Goal: Information Seeking & Learning: Compare options

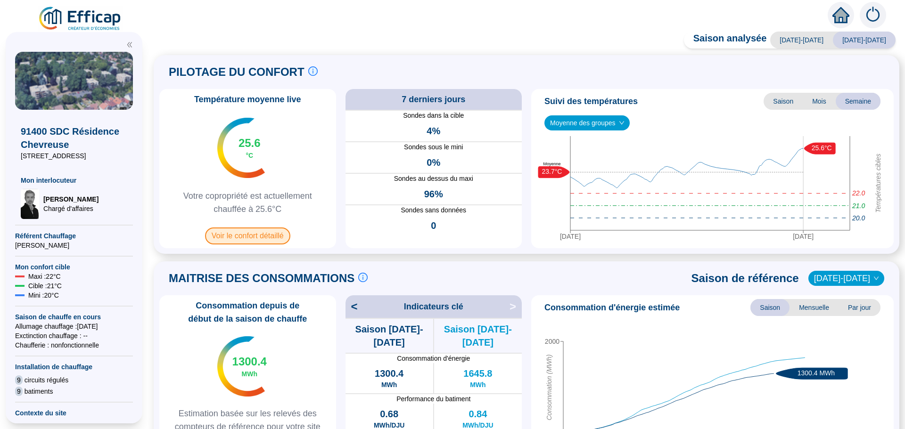
click at [247, 240] on span "Voir le confort détaillé" at bounding box center [247, 236] width 85 height 17
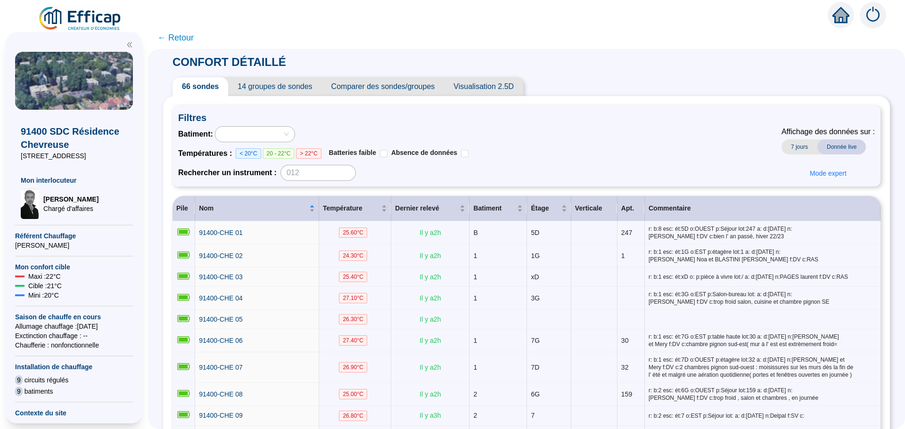
click at [409, 92] on span "Comparer des sondes/groupes" at bounding box center [383, 86] width 123 height 19
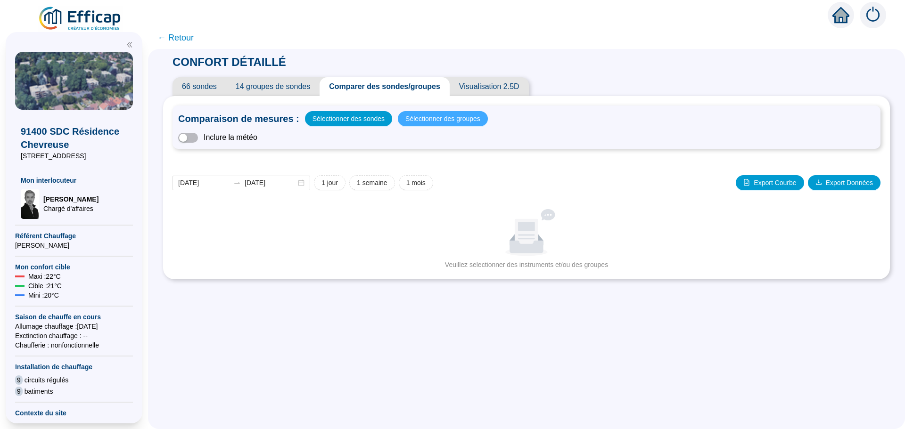
click at [432, 121] on span "Sélectionner des groupes" at bounding box center [442, 118] width 75 height 13
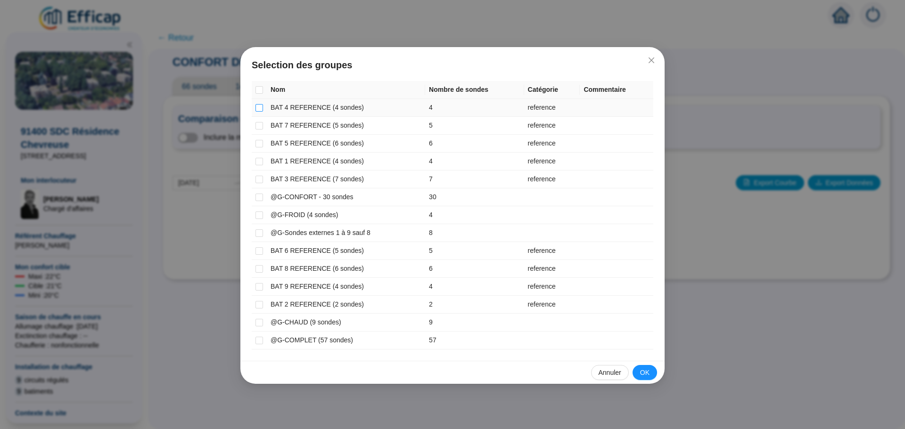
click at [261, 110] on input "checkbox" at bounding box center [259, 108] width 8 height 8
checkbox input "true"
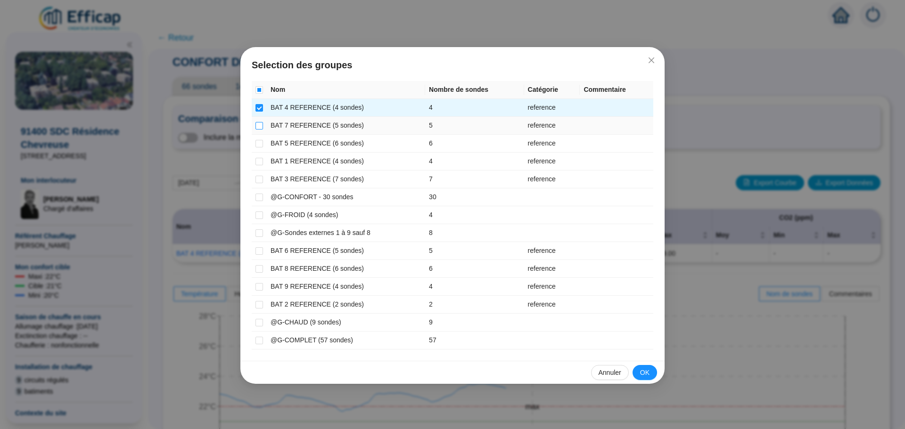
click at [262, 129] on input "checkbox" at bounding box center [259, 126] width 8 height 8
checkbox input "true"
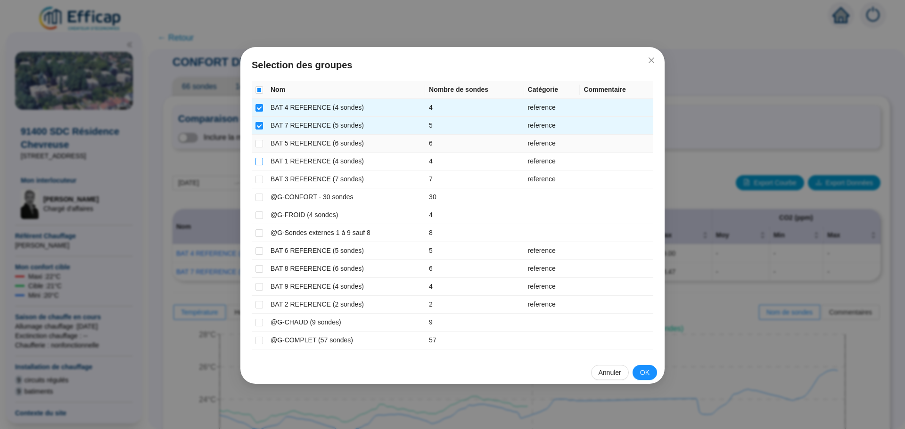
drag, startPoint x: 257, startPoint y: 146, endPoint x: 260, endPoint y: 159, distance: 13.9
click at [258, 148] on label at bounding box center [259, 144] width 8 height 10
click at [258, 148] on input "checkbox" at bounding box center [259, 144] width 8 height 8
checkbox input "true"
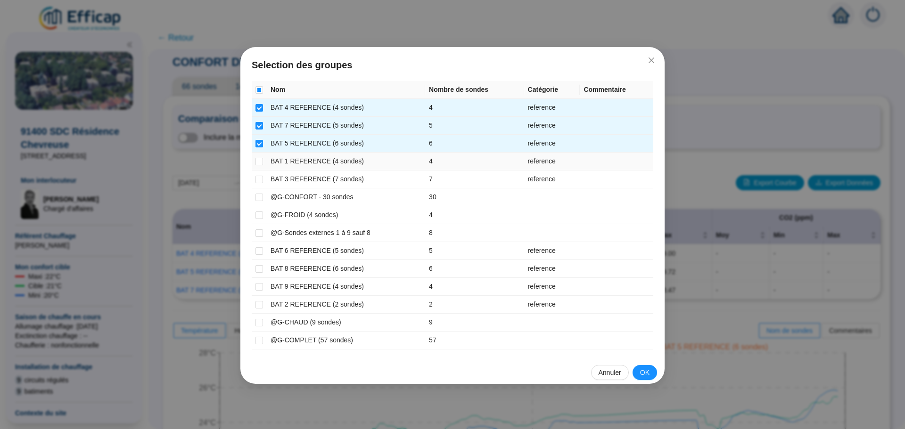
drag, startPoint x: 260, startPoint y: 162, endPoint x: 260, endPoint y: 168, distance: 6.1
click at [260, 162] on input "checkbox" at bounding box center [259, 162] width 8 height 8
checkbox input "true"
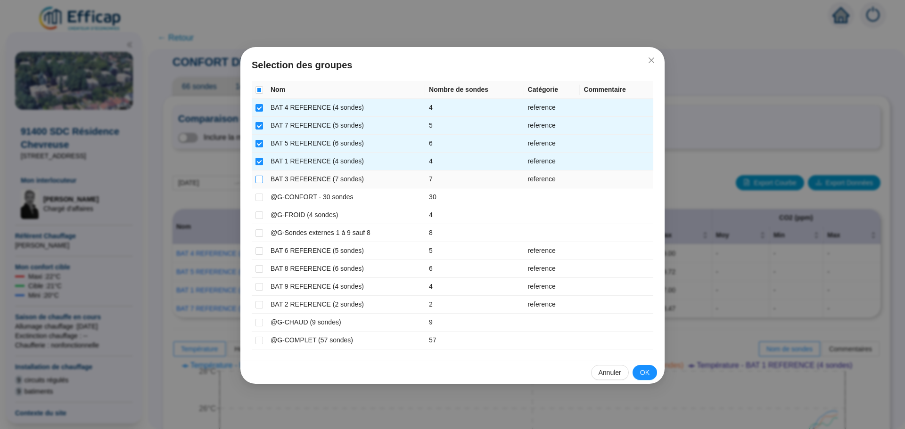
click at [260, 178] on input "checkbox" at bounding box center [259, 180] width 8 height 8
checkbox input "true"
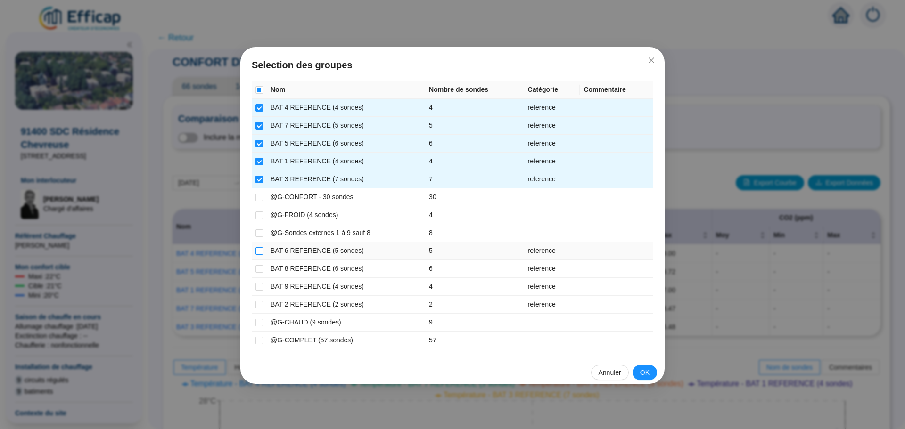
click at [256, 252] on input "checkbox" at bounding box center [259, 251] width 8 height 8
checkbox input "true"
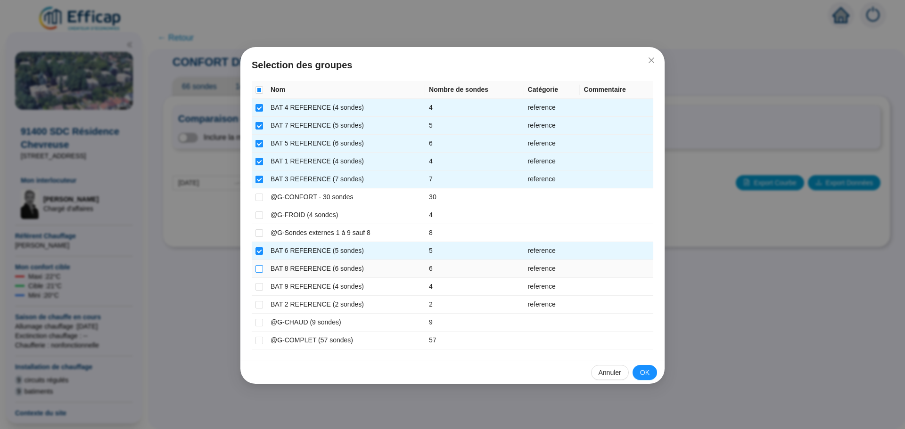
click at [255, 270] on input "checkbox" at bounding box center [259, 269] width 8 height 8
checkbox input "true"
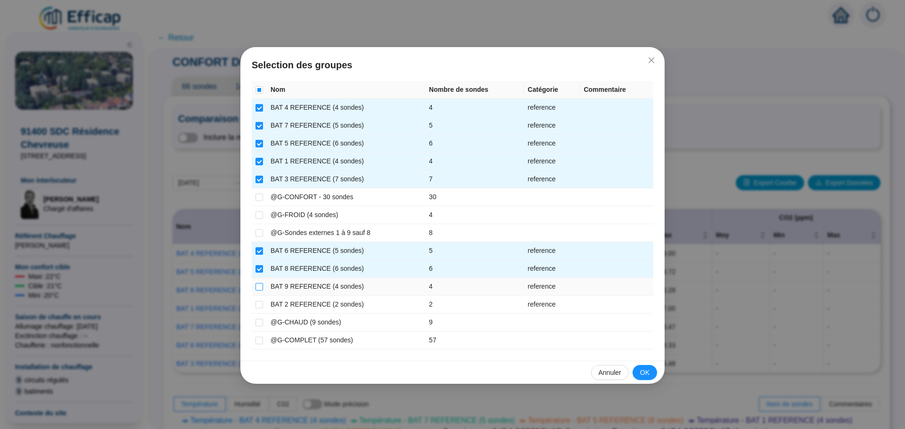
click at [257, 288] on input "checkbox" at bounding box center [259, 287] width 8 height 8
checkbox input "true"
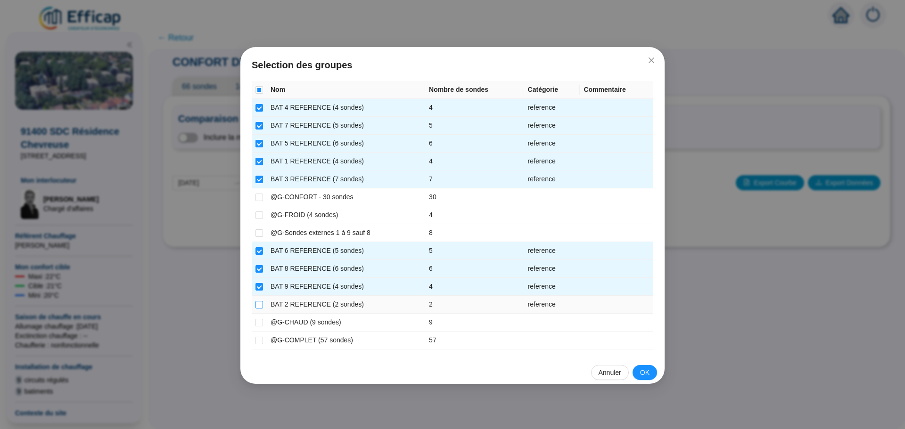
click at [256, 304] on input "checkbox" at bounding box center [259, 305] width 8 height 8
checkbox input "true"
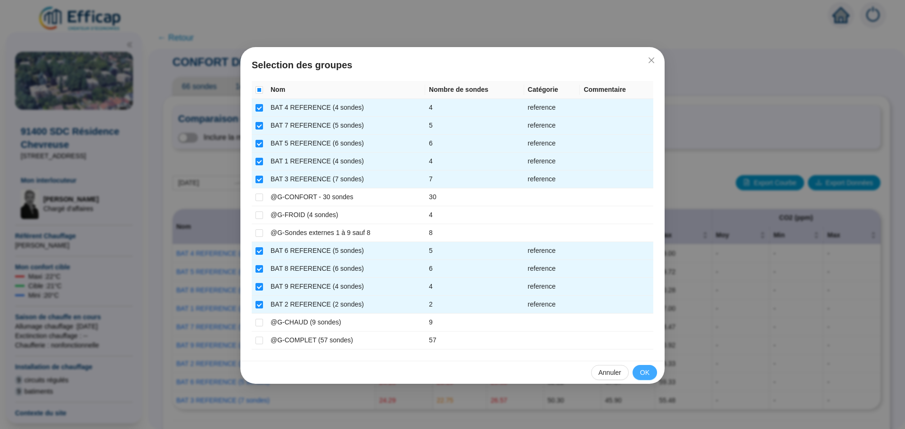
click at [644, 370] on span "OK" at bounding box center [644, 373] width 9 height 10
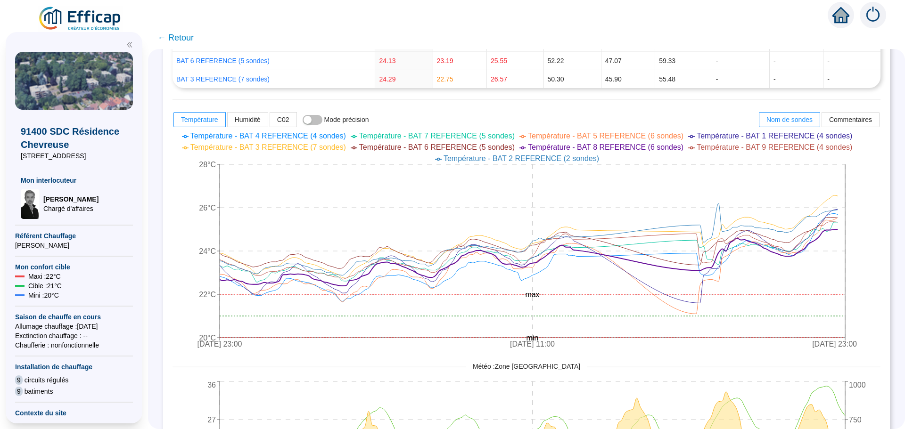
scroll to position [377, 0]
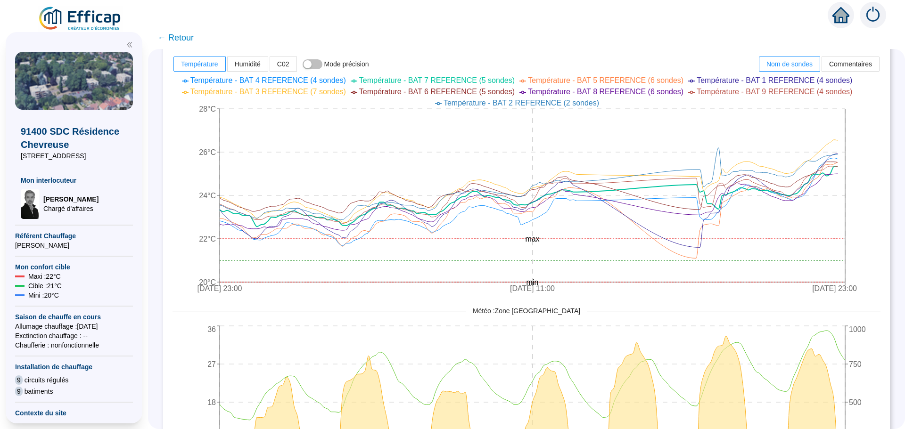
click at [184, 35] on span "← Retour" at bounding box center [175, 37] width 36 height 13
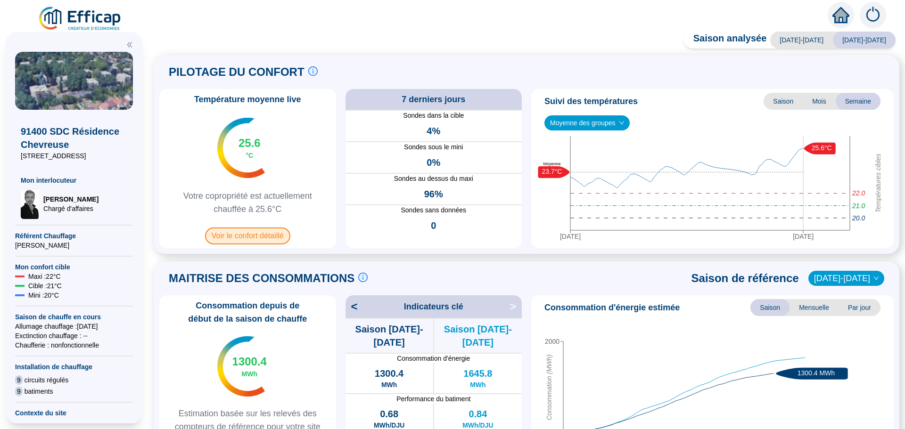
click at [245, 233] on span "Voir le confort détaillé" at bounding box center [247, 236] width 85 height 17
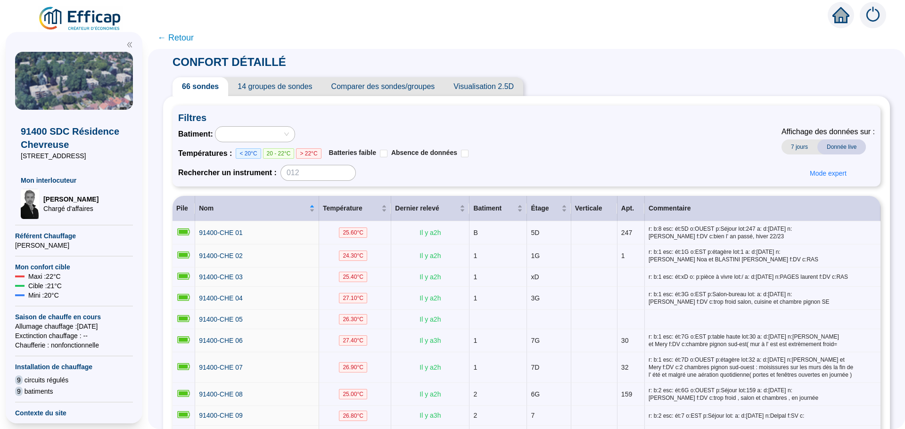
click at [394, 90] on span "Comparer des sondes/groupes" at bounding box center [383, 86] width 123 height 19
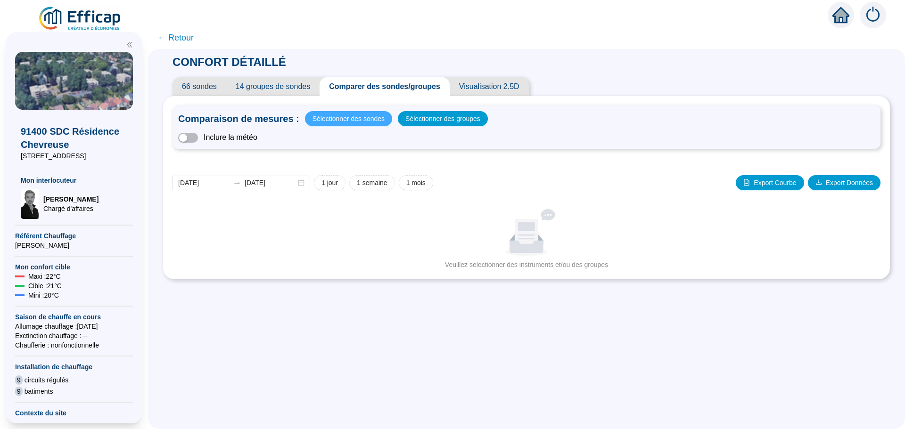
click at [362, 121] on span "Sélectionner des sondes" at bounding box center [348, 118] width 72 height 13
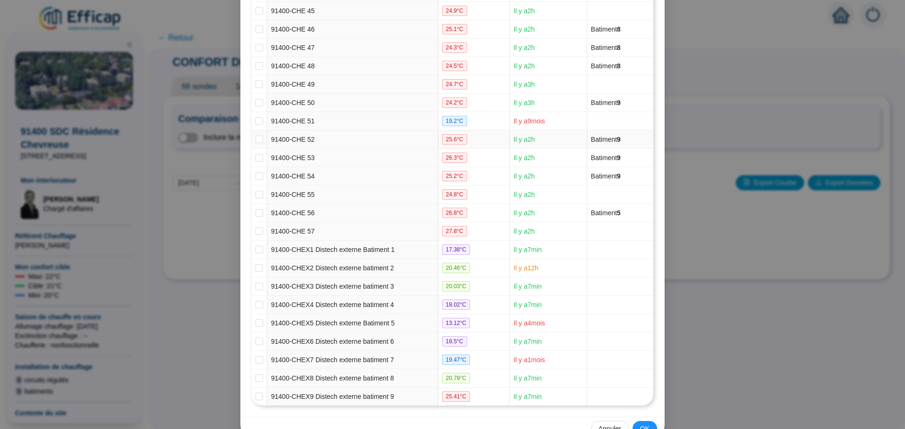
scroll to position [965, 0]
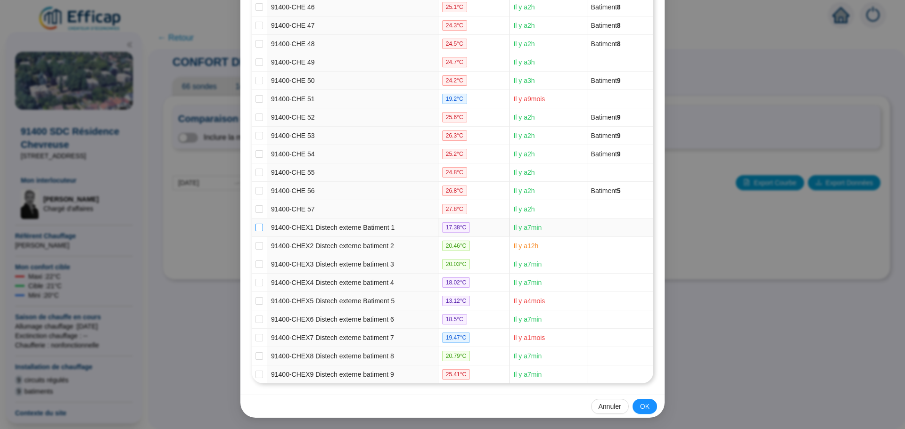
click at [258, 226] on input "checkbox" at bounding box center [259, 228] width 8 height 8
checkbox input "true"
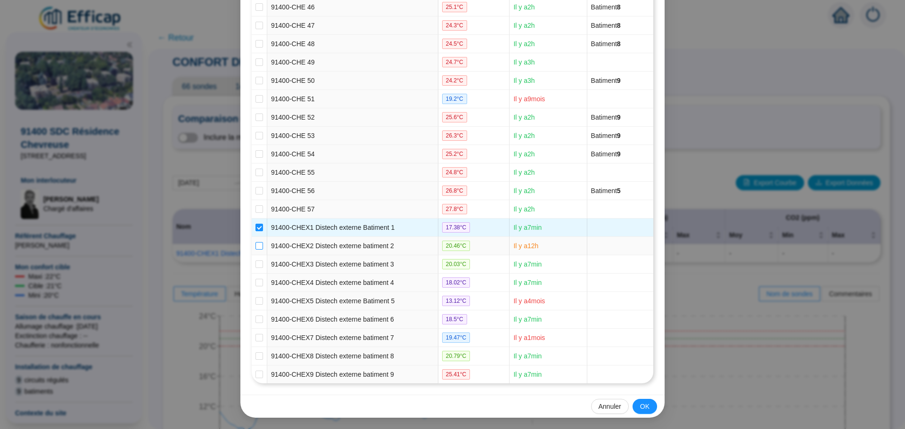
click at [255, 244] on input "checkbox" at bounding box center [259, 246] width 8 height 8
checkbox input "true"
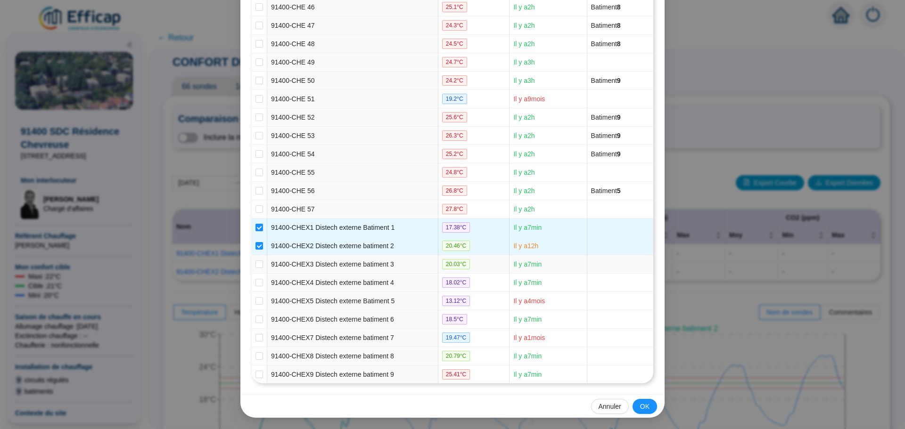
click at [252, 265] on td at bounding box center [260, 264] width 16 height 18
click at [255, 266] on input "checkbox" at bounding box center [259, 265] width 8 height 8
checkbox input "true"
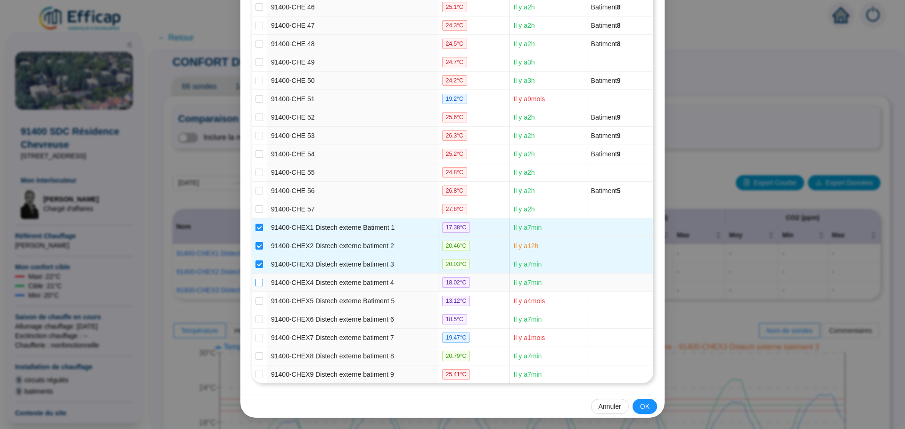
click at [255, 279] on input "checkbox" at bounding box center [259, 283] width 8 height 8
checkbox input "true"
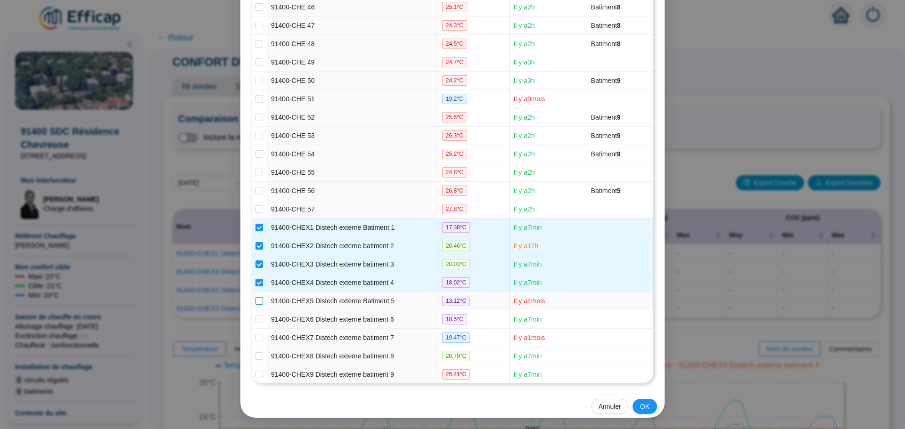
click at [255, 300] on input "checkbox" at bounding box center [259, 301] width 8 height 8
checkbox input "true"
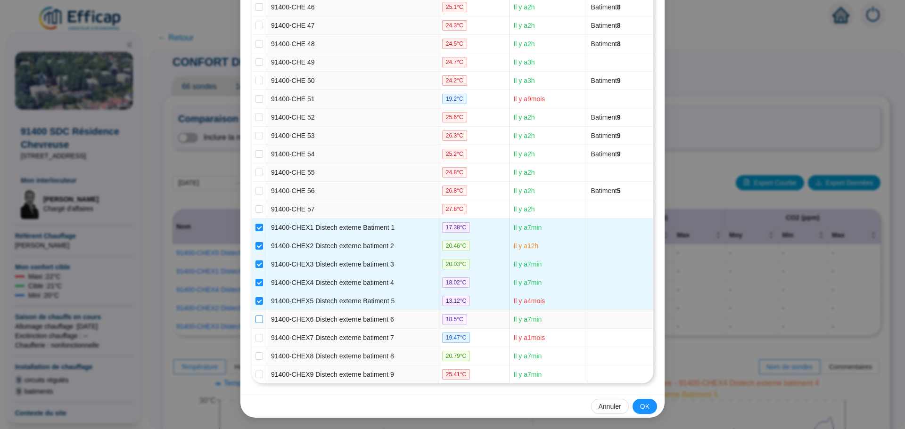
click at [255, 321] on input "checkbox" at bounding box center [259, 320] width 8 height 8
checkbox input "true"
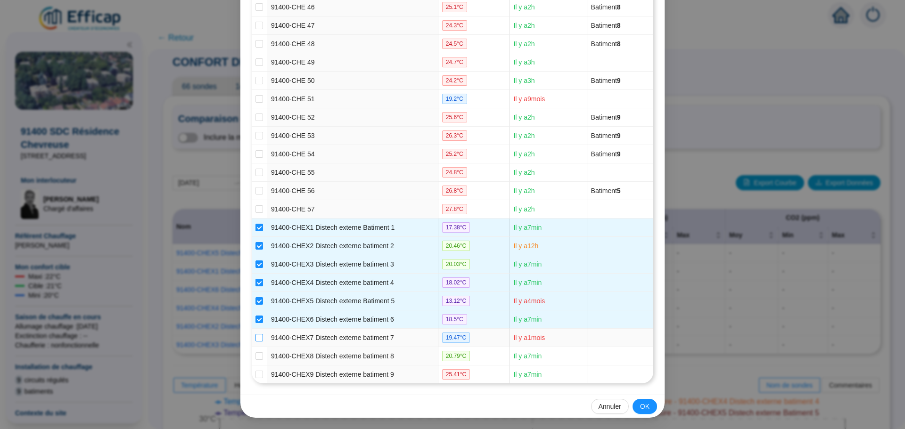
click at [257, 335] on input "checkbox" at bounding box center [259, 338] width 8 height 8
checkbox input "true"
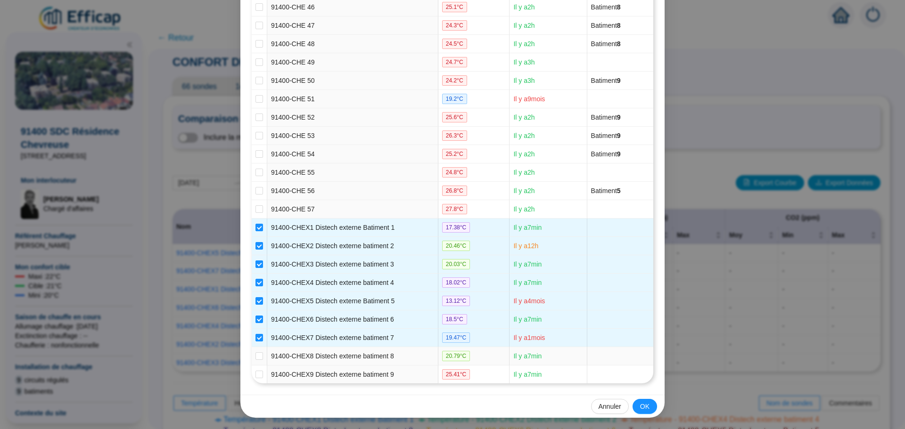
click at [255, 351] on td at bounding box center [260, 356] width 16 height 18
click at [257, 357] on input "checkbox" at bounding box center [259, 357] width 8 height 8
checkbox input "true"
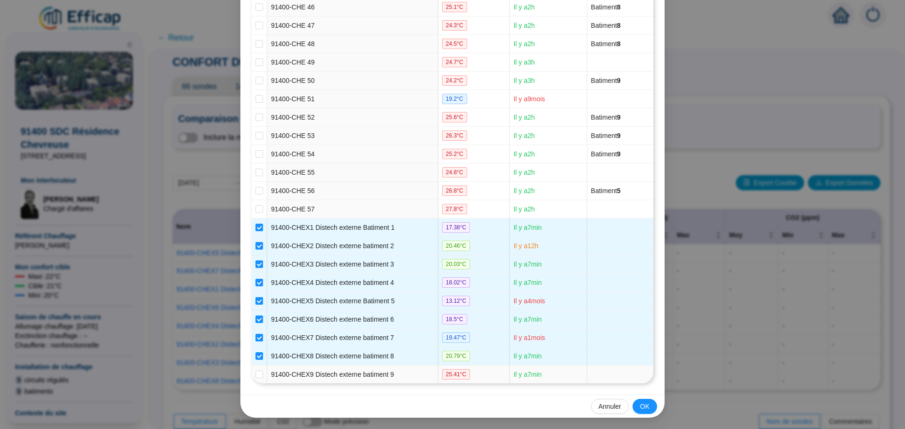
click at [260, 374] on td at bounding box center [260, 375] width 16 height 18
click at [252, 379] on td at bounding box center [260, 375] width 16 height 18
click at [255, 375] on input "checkbox" at bounding box center [259, 375] width 8 height 8
checkbox input "true"
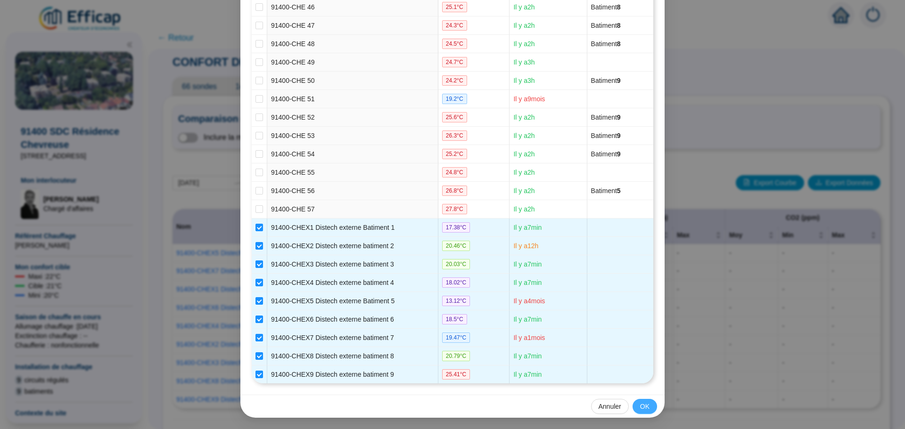
click at [640, 407] on span "OK" at bounding box center [644, 407] width 9 height 10
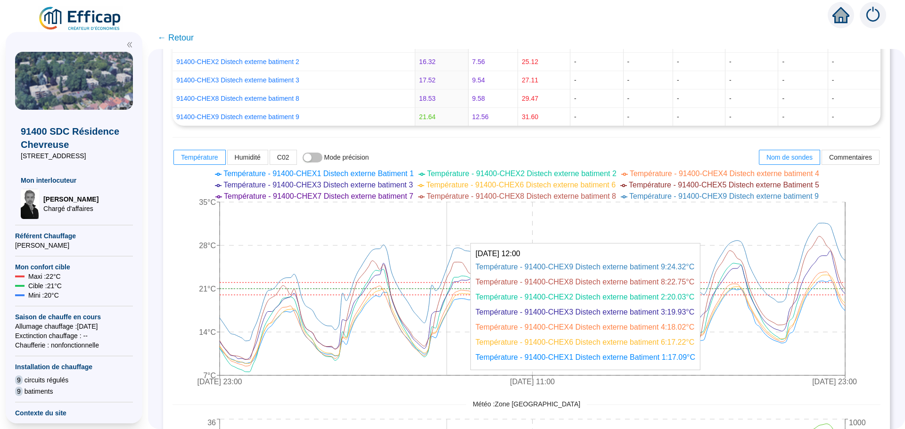
scroll to position [330, 0]
